Goal: Information Seeking & Learning: Learn about a topic

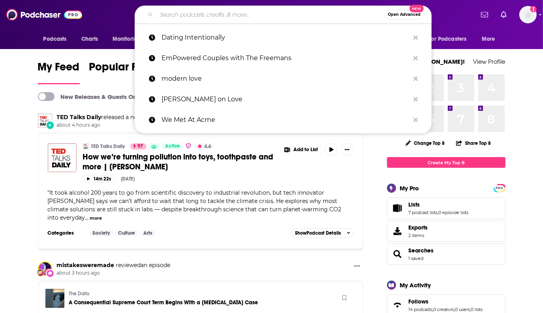
click at [177, 15] on input "Search podcasts, credits, & more..." at bounding box center [270, 14] width 228 height 13
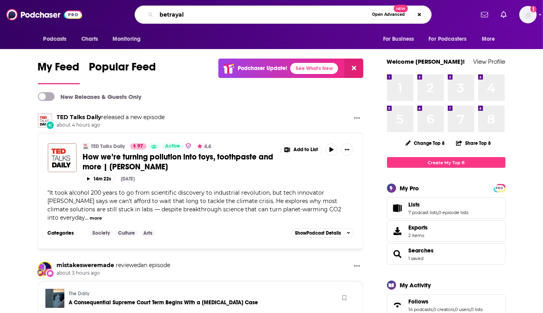
type input "betrayal"
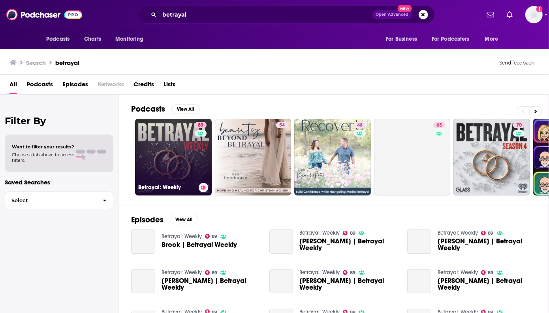
click at [186, 159] on link "89 Betrayal: Weekly" at bounding box center [173, 157] width 77 height 77
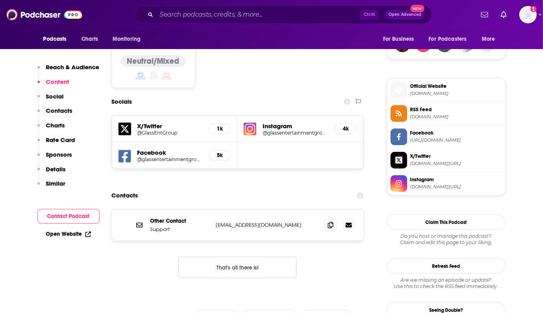
scroll to position [672, 0]
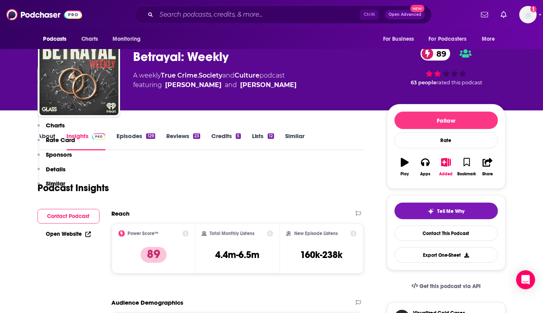
scroll to position [0, 0]
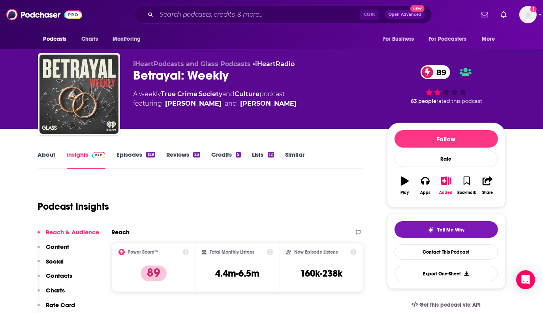
click at [134, 153] on link "Episodes 129" at bounding box center [136, 160] width 38 height 18
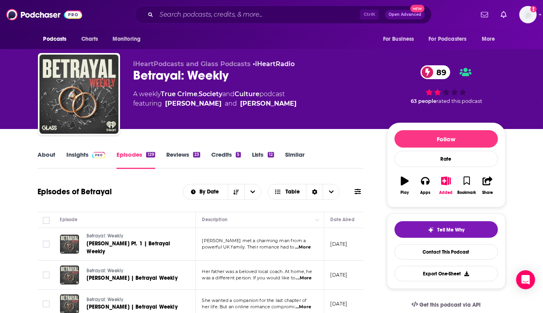
click at [43, 155] on link "About" at bounding box center [47, 160] width 18 height 18
